Goal: Information Seeking & Learning: Learn about a topic

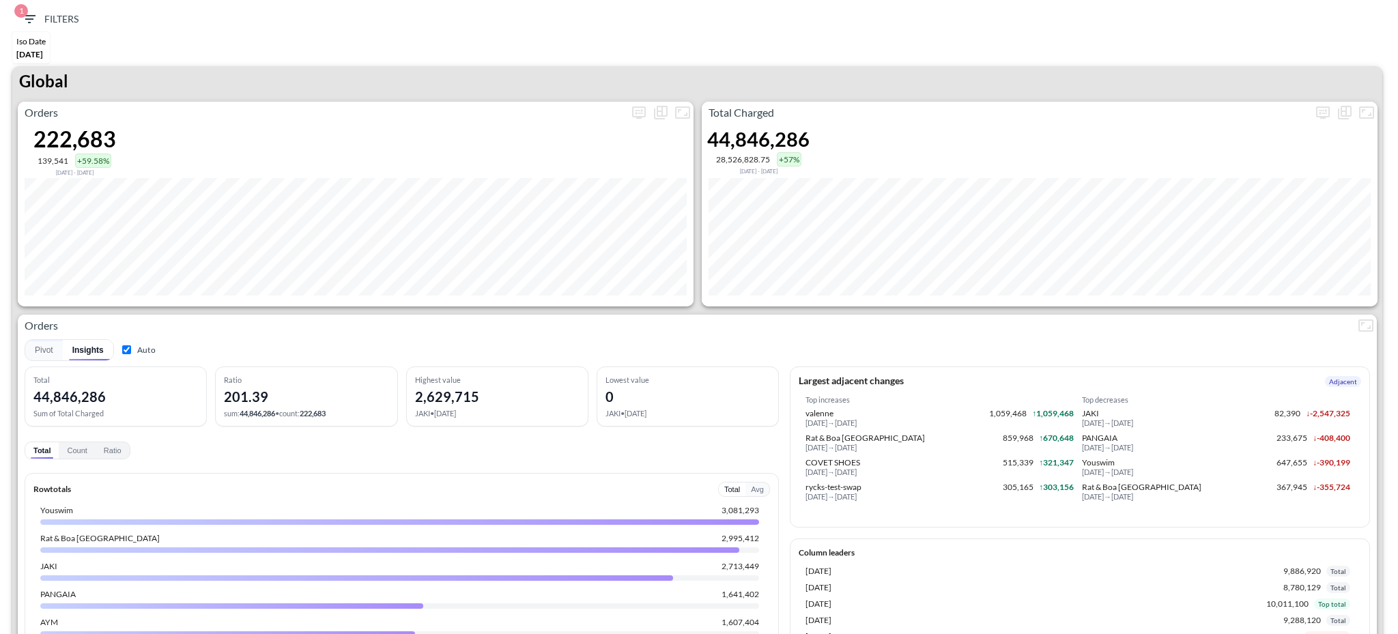
click at [555, 94] on div "Global" at bounding box center [697, 84] width 1370 height 36
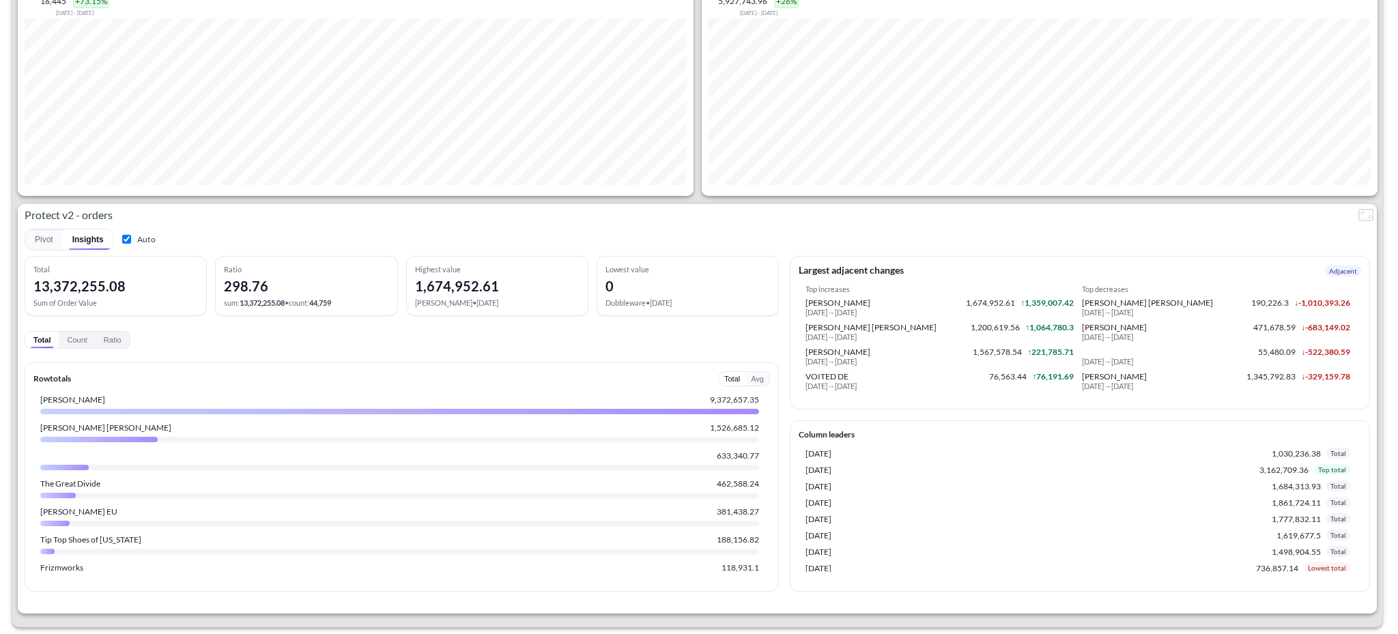
click at [756, 373] on button "Avg" at bounding box center [758, 379] width 24 height 14
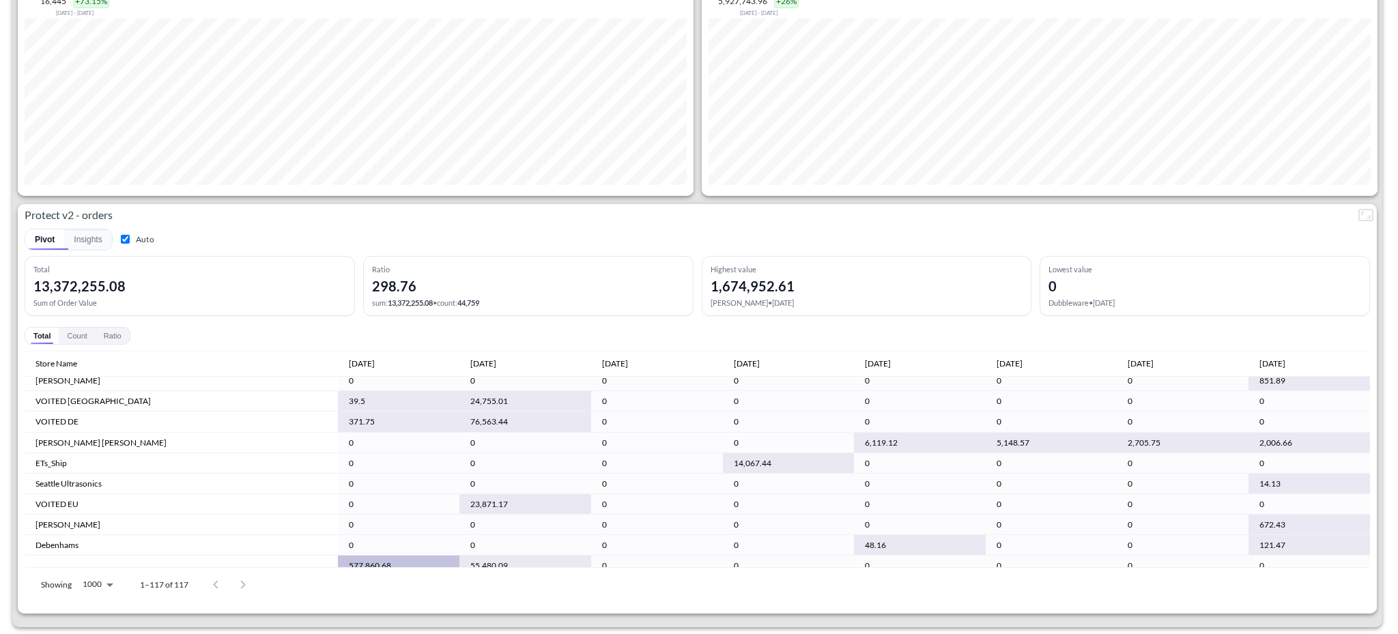
scroll to position [675, 0]
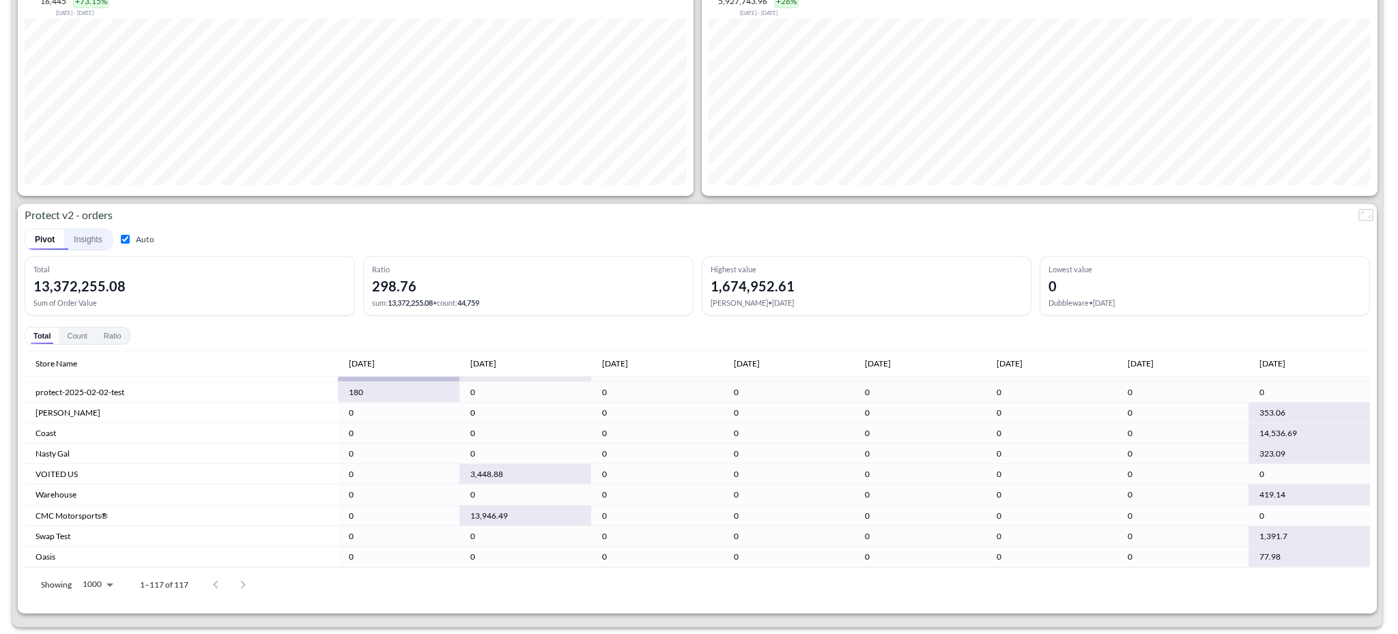
click at [83, 231] on button "Insights" at bounding box center [87, 239] width 47 height 20
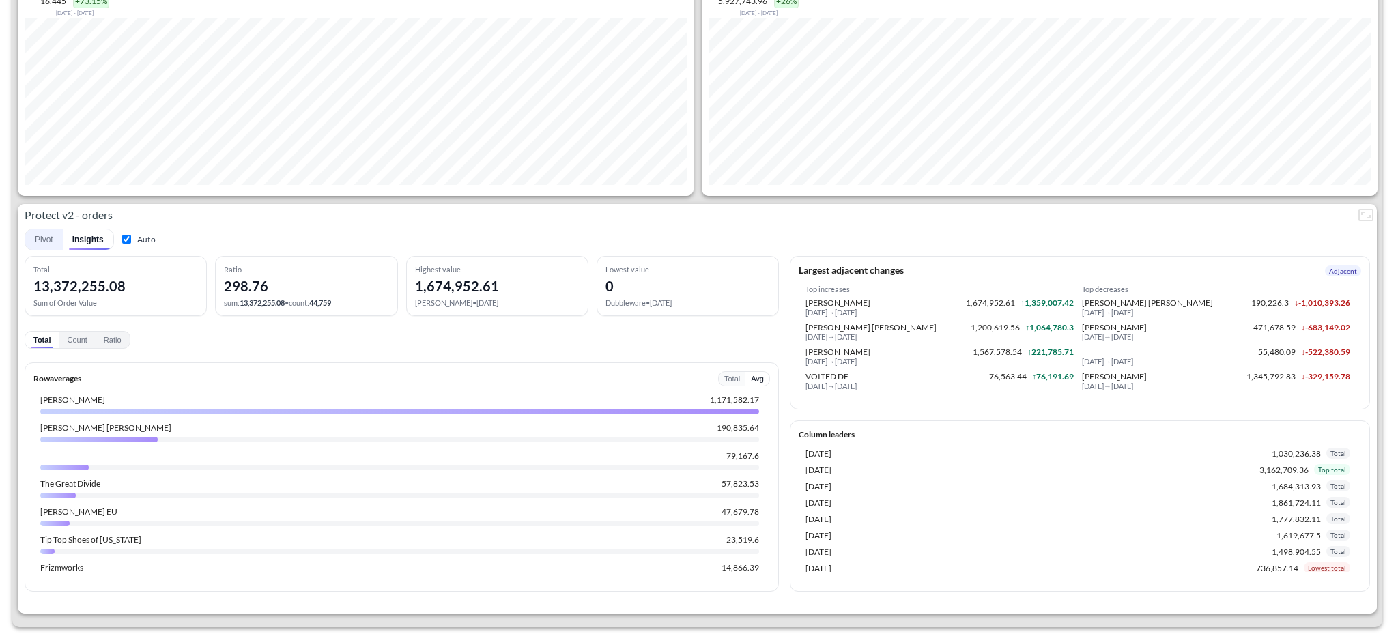
click at [53, 231] on button "Pivot" at bounding box center [44, 239] width 38 height 20
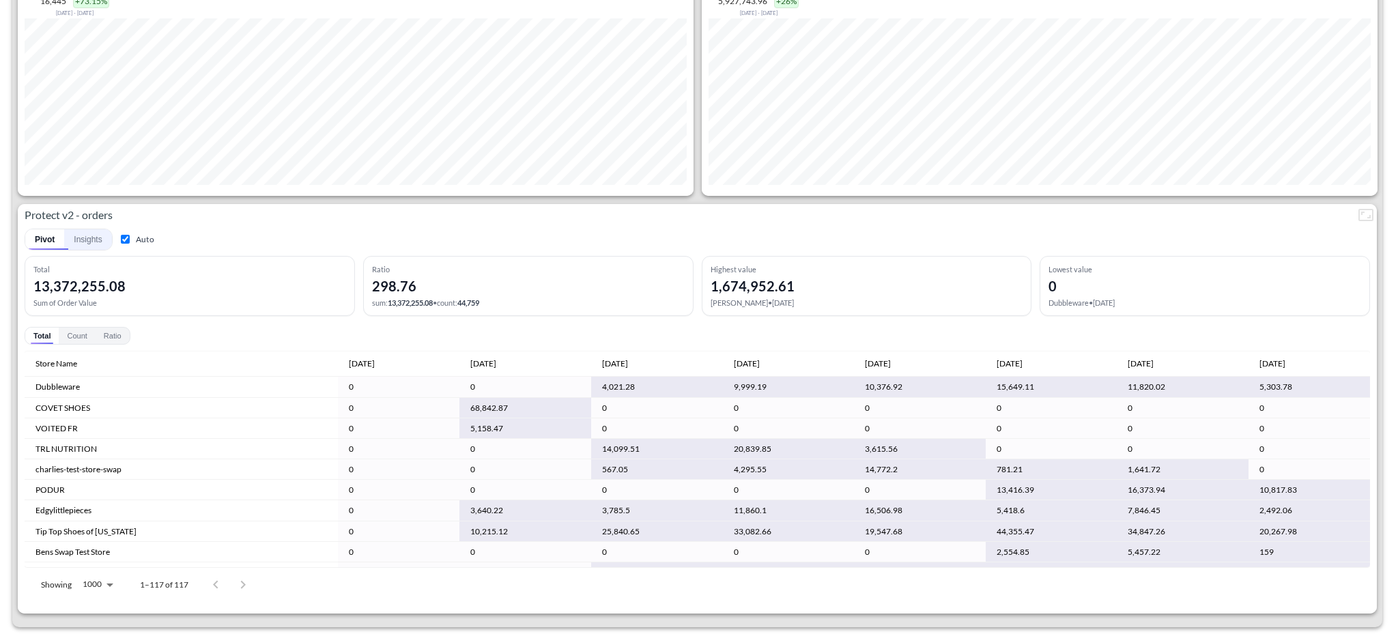
click at [81, 231] on button "Insights" at bounding box center [87, 239] width 47 height 20
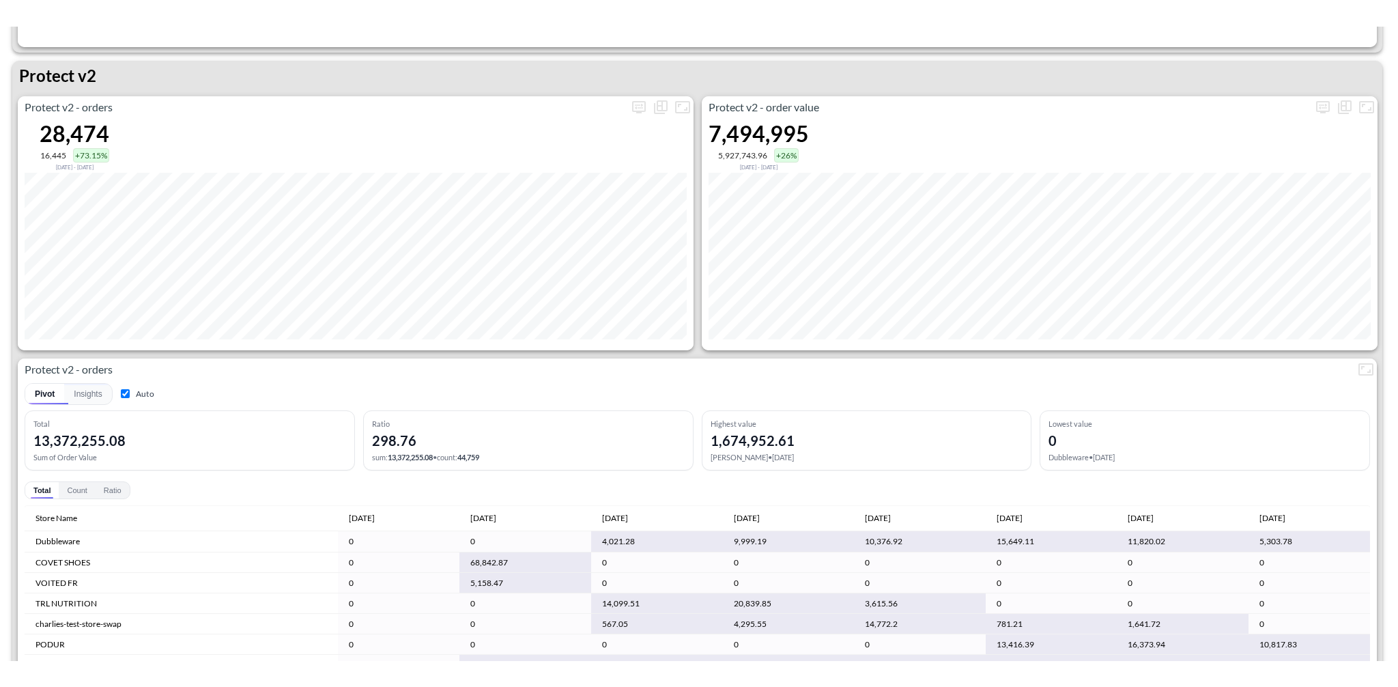
scroll to position [2632, 0]
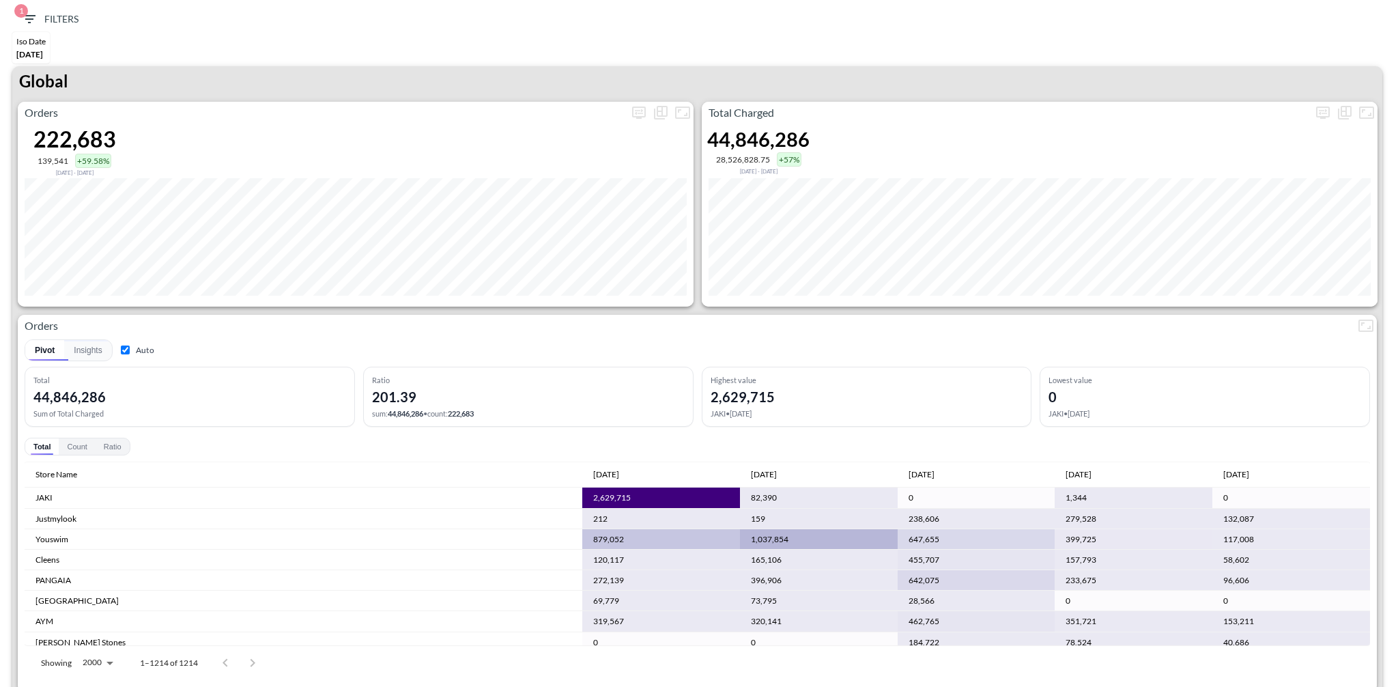
scroll to position [2632, 0]
